Goal: Task Accomplishment & Management: Manage account settings

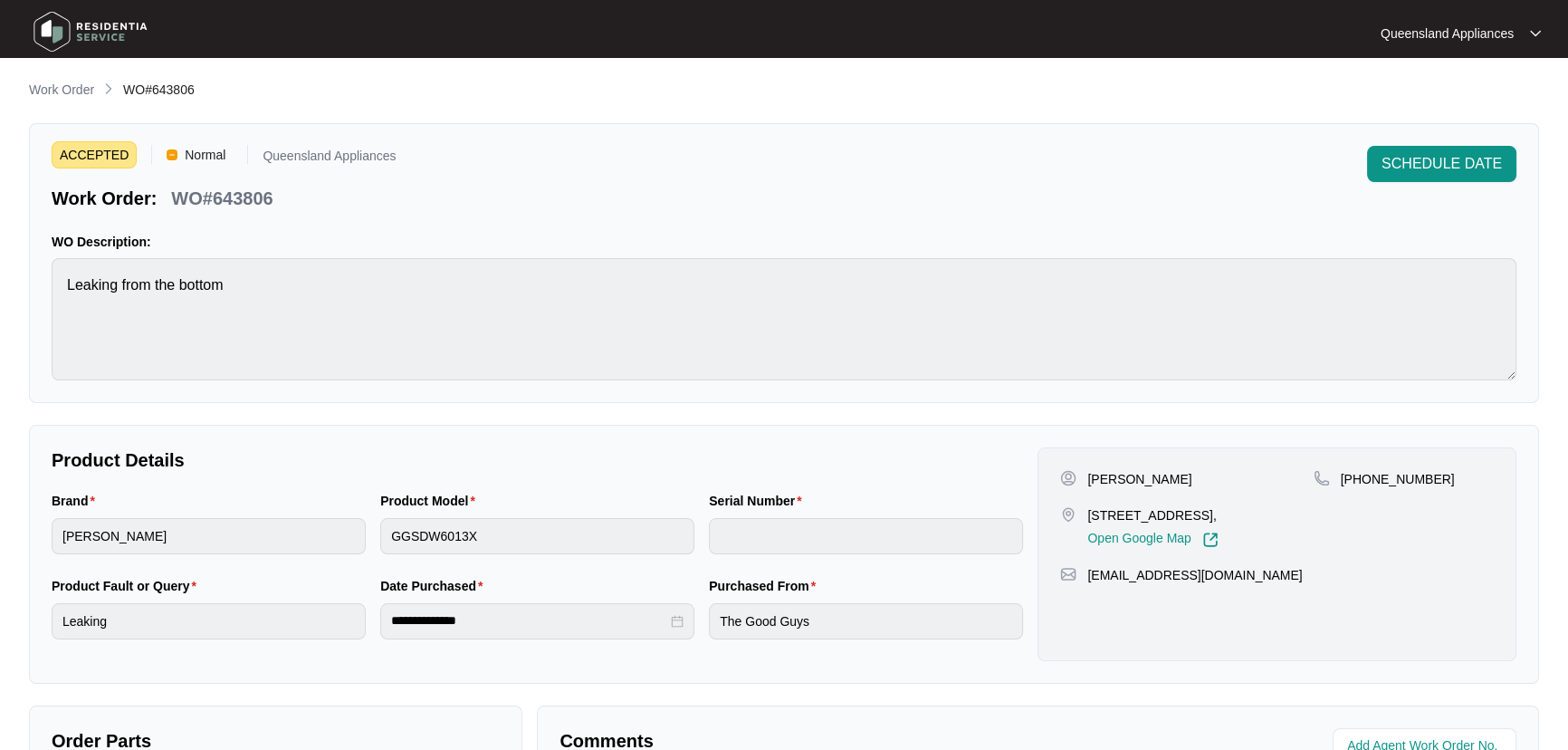
click at [61, 76] on main "**********" at bounding box center [784, 601] width 1568 height 1201
click at [61, 86] on p "Work Order" at bounding box center [61, 89] width 66 height 18
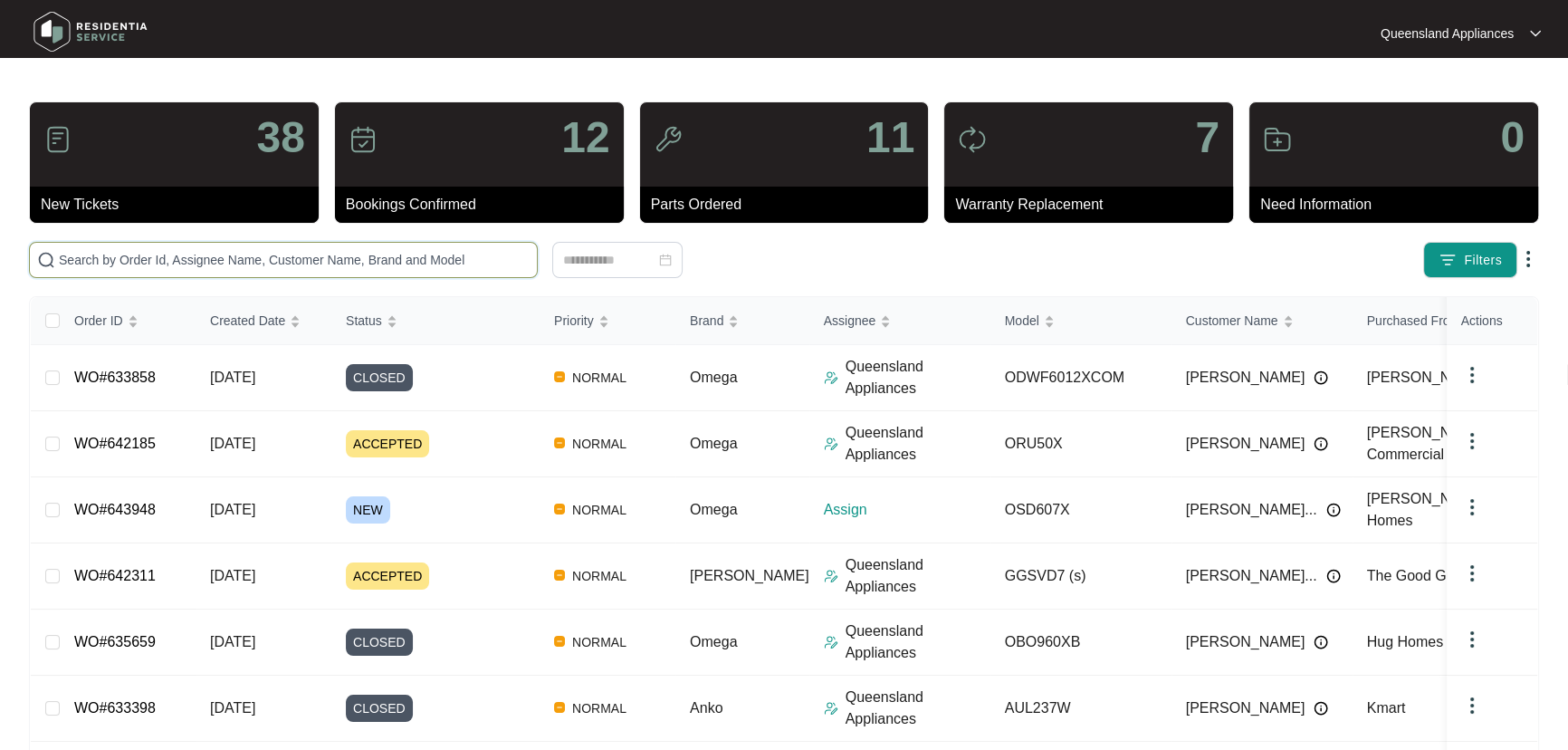
click at [225, 264] on input "text" at bounding box center [294, 260] width 471 height 20
paste input "643948"
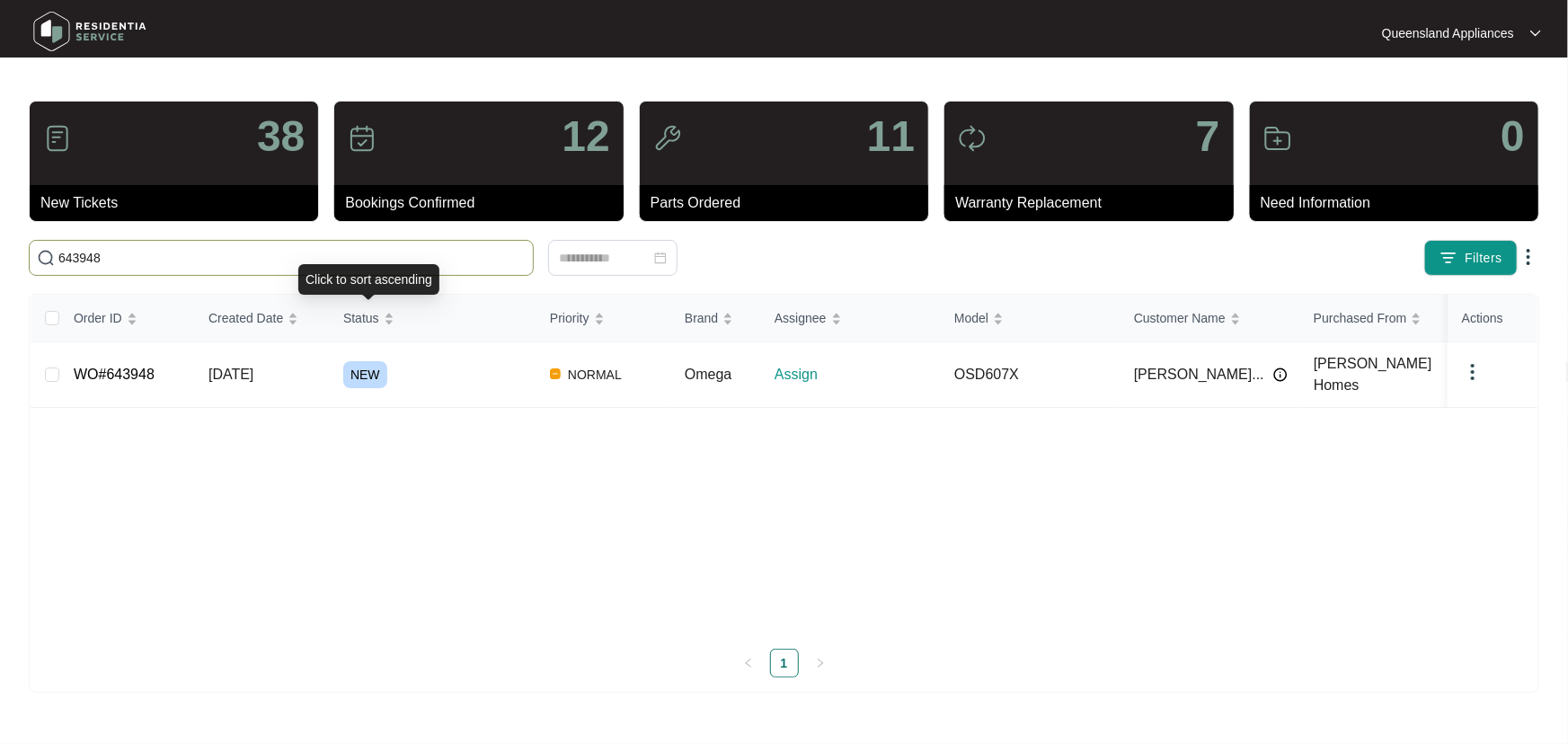
type input "643948"
click at [442, 362] on div "NEW" at bounding box center [440, 375] width 193 height 27
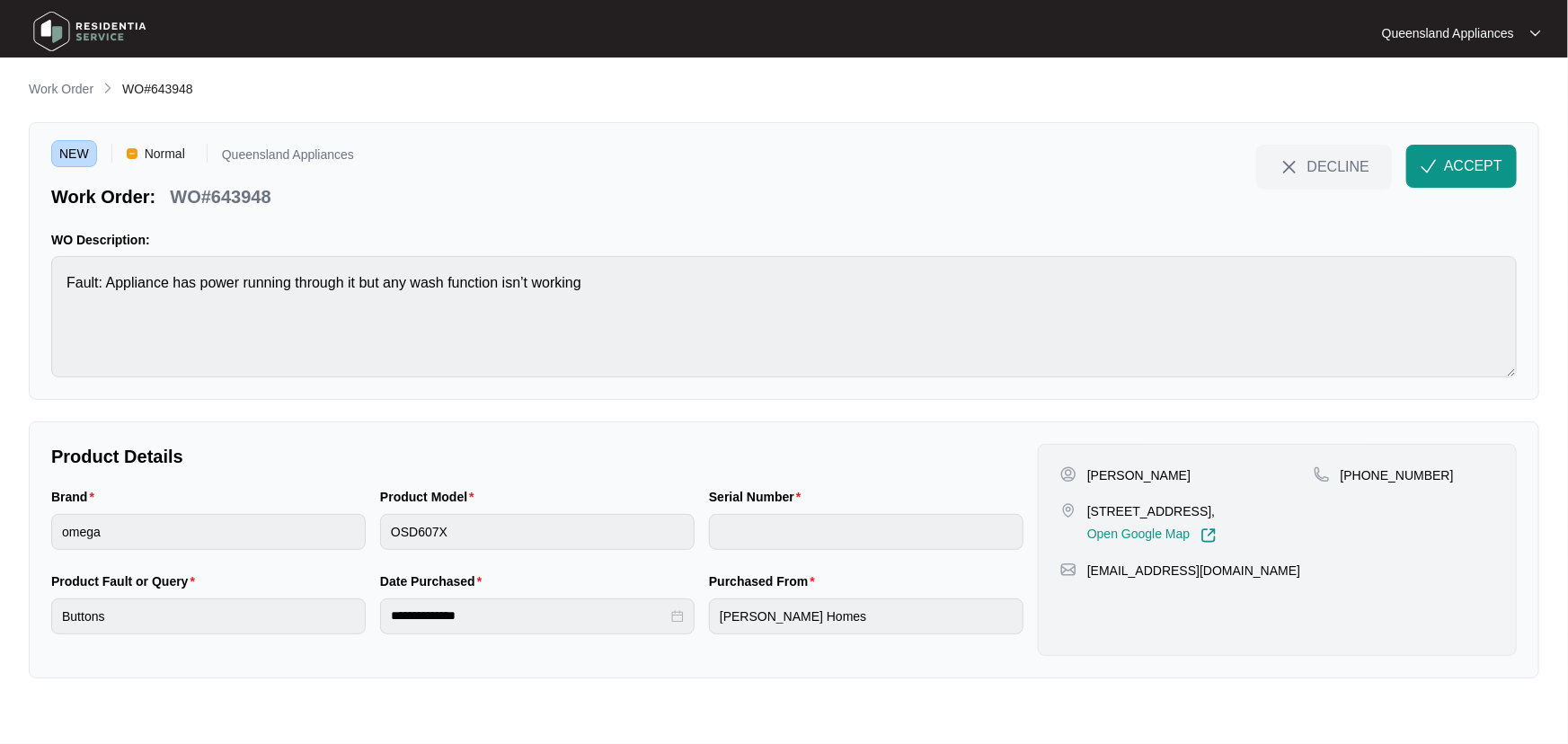
click at [1190, 507] on p "[STREET_ADDRESS]," at bounding box center [1151, 511] width 129 height 18
copy p "Bundamba"
drag, startPoint x: 1161, startPoint y: 507, endPoint x: 1142, endPoint y: 493, distance: 23.6
click at [1087, 503] on p "[STREET_ADDRESS]," at bounding box center [1151, 511] width 129 height 18
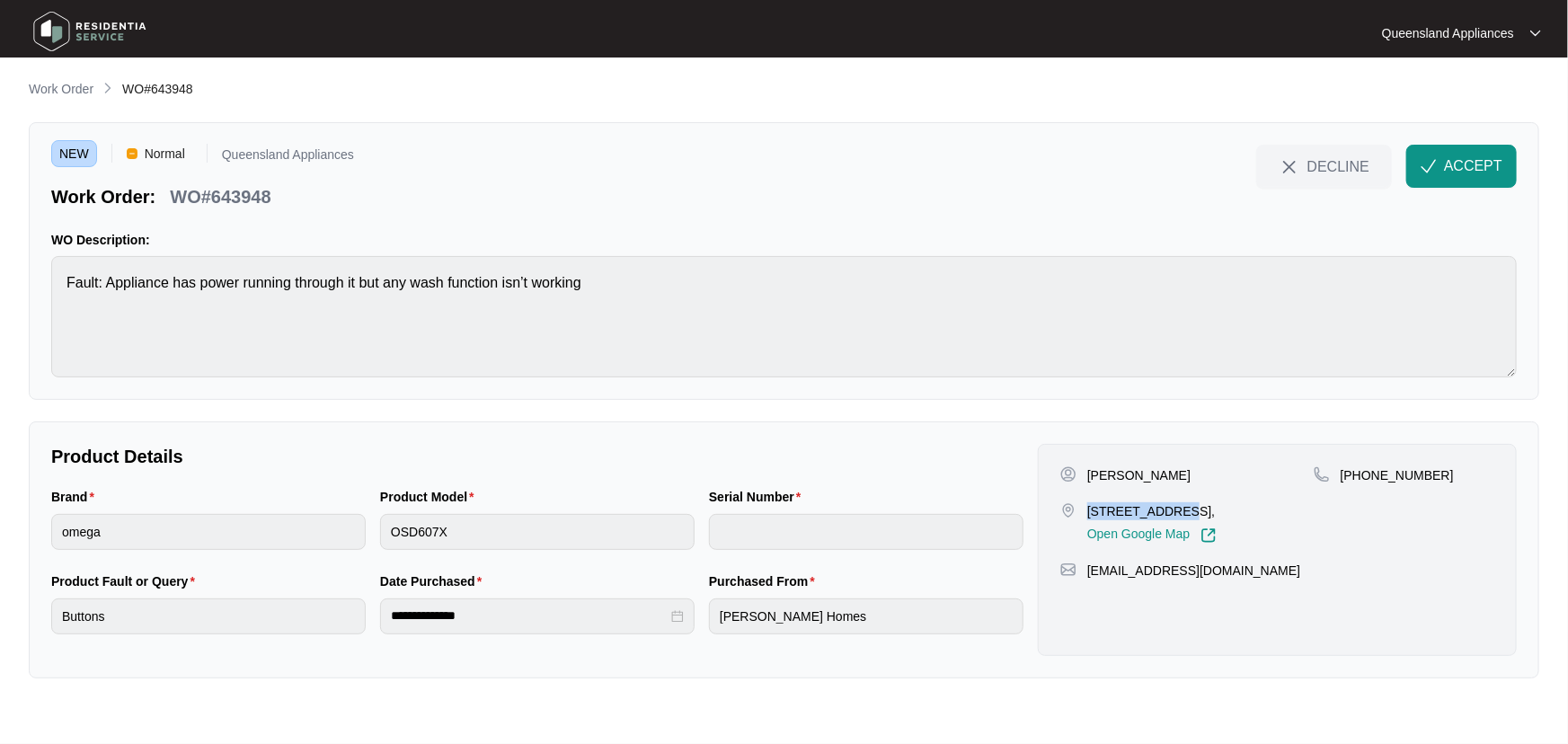
copy p "[STREET_ADDRESS]"
click at [252, 193] on p "WO#643948" at bounding box center [220, 196] width 101 height 25
copy p "643948"
click at [1474, 179] on button "ACCEPT" at bounding box center [1460, 166] width 110 height 43
